Goal: Task Accomplishment & Management: Manage account settings

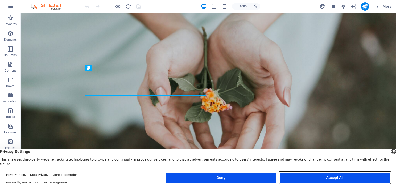
click at [318, 174] on button "Accept All" at bounding box center [335, 178] width 110 height 10
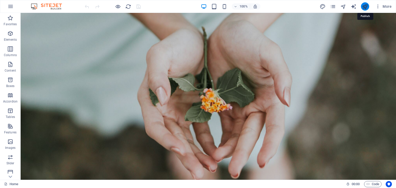
click at [366, 6] on icon "publish" at bounding box center [365, 7] width 6 height 6
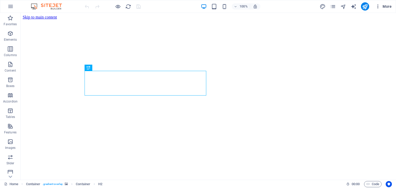
click at [377, 9] on button "More" at bounding box center [383, 6] width 20 height 8
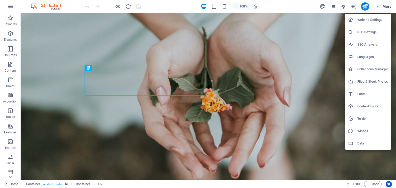
click at [360, 4] on div at bounding box center [198, 94] width 396 height 188
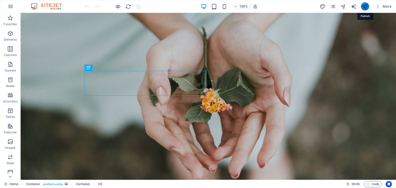
click at [364, 6] on icon "publish" at bounding box center [365, 7] width 6 height 6
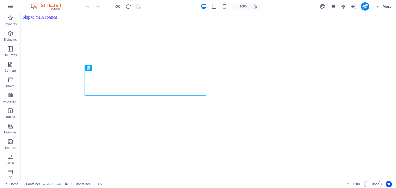
click at [385, 6] on span "More" at bounding box center [383, 6] width 16 height 5
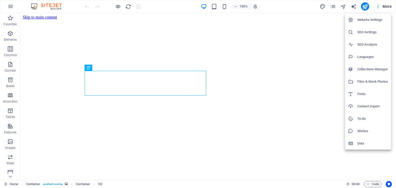
click at [375, 23] on h6 "Website Settings" at bounding box center [372, 20] width 31 height 6
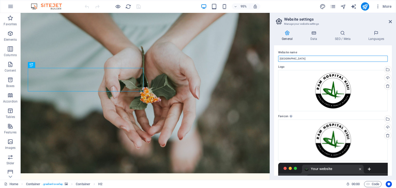
click at [307, 59] on input "Ram Hospital" at bounding box center [333, 59] width 110 height 6
type input "Ramhospital.co.ke"
click at [391, 21] on icon at bounding box center [390, 22] width 3 height 4
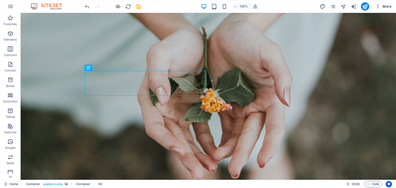
click at [387, 4] on span "More" at bounding box center [383, 6] width 16 height 5
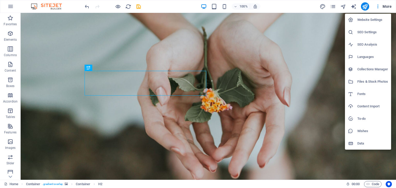
click at [377, 18] on h6 "Website Settings" at bounding box center [372, 20] width 31 height 6
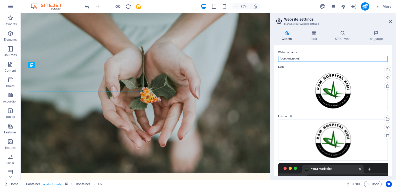
click at [284, 61] on input "Ramhospital.co.ke" at bounding box center [333, 59] width 110 height 6
type input "ramhospital.co.ke"
click at [389, 21] on icon at bounding box center [390, 22] width 3 height 4
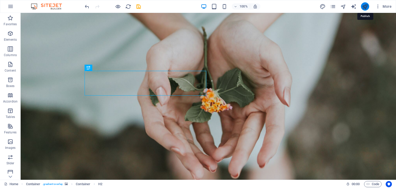
click at [366, 6] on icon "publish" at bounding box center [365, 7] width 6 height 6
